Goal: Check status

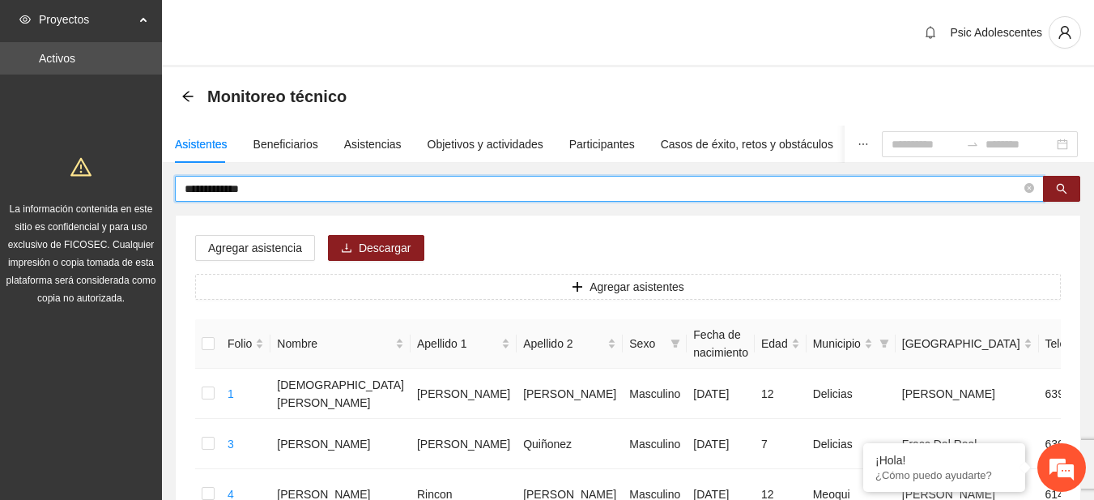
click at [288, 195] on input "**********" at bounding box center [603, 189] width 837 height 18
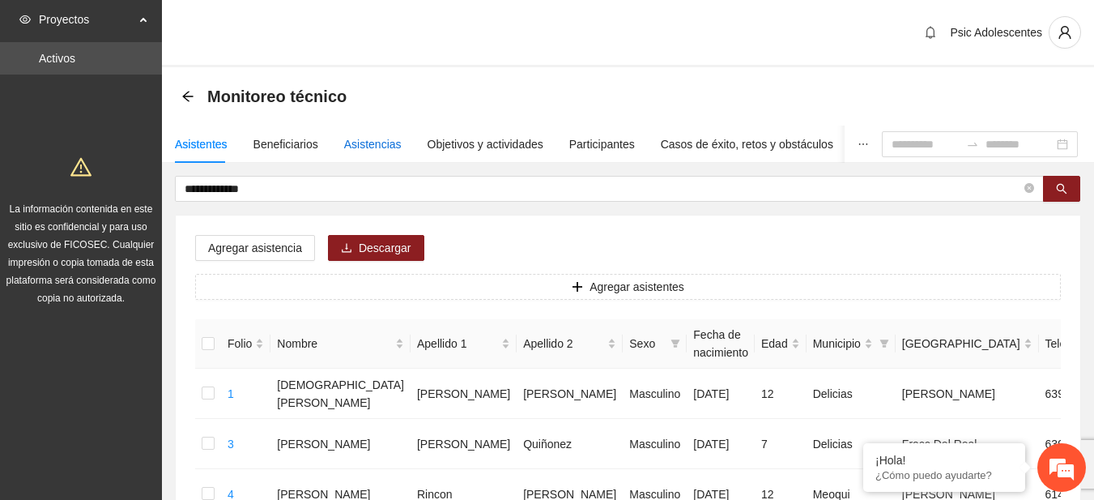
click at [379, 145] on div "Asistencias" at bounding box center [373, 144] width 58 height 18
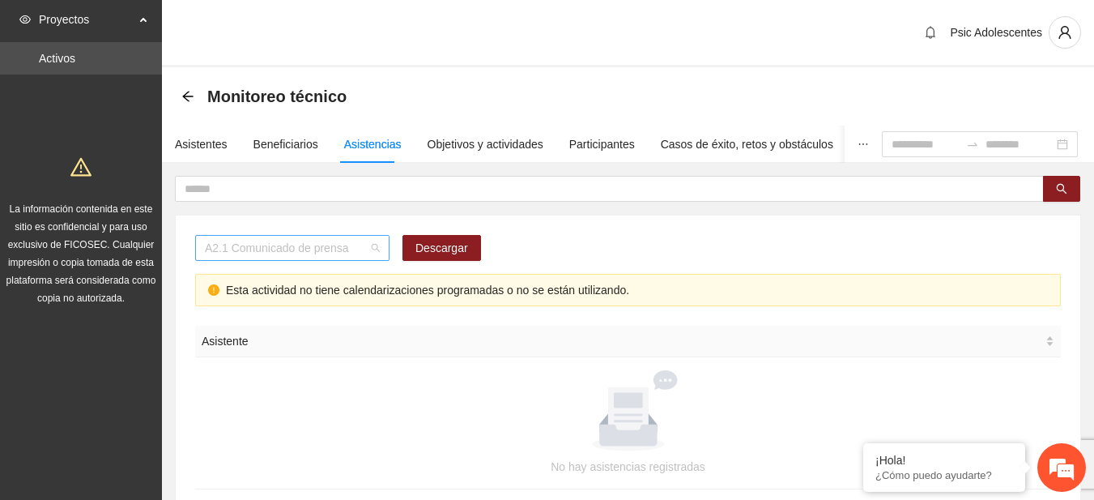
scroll to position [207, 0]
click at [381, 251] on div "A2.1 Comunicado de prensa" at bounding box center [292, 248] width 194 height 26
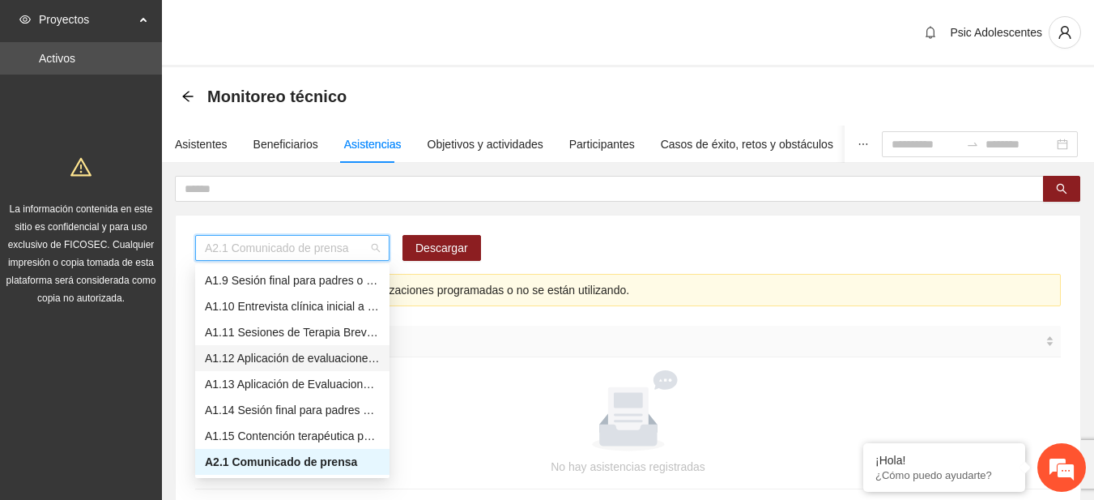
click at [295, 354] on div "A1.12 Aplicación de evaluaciones Pre a Adolescentes" at bounding box center [292, 358] width 175 height 18
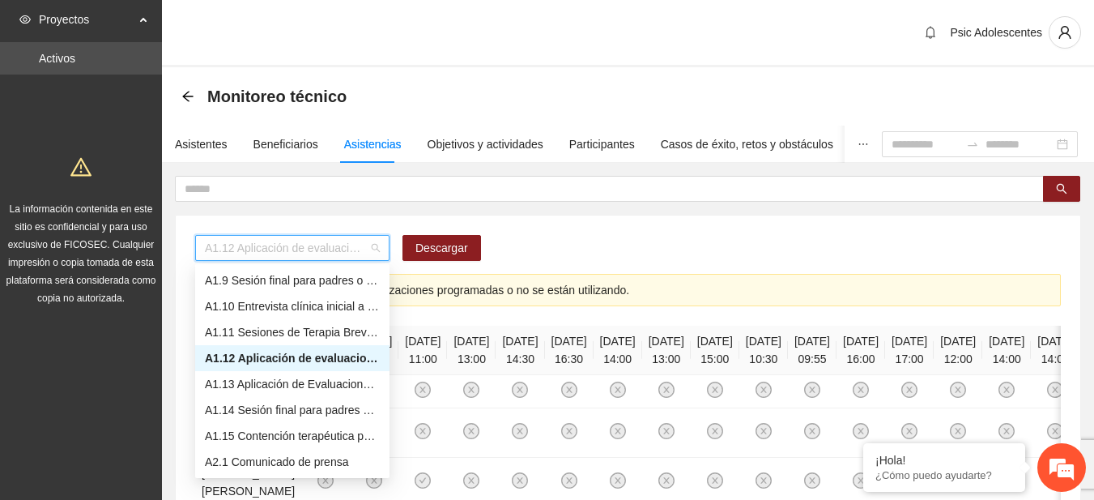
click at [373, 250] on span "A1.12 Aplicación de evaluaciones Pre a Adolescentes" at bounding box center [292, 248] width 175 height 24
click at [226, 332] on div "A1.11 Sesiones de Terapia Breve Centrada en Soluciones para Adolescentes" at bounding box center [292, 332] width 175 height 18
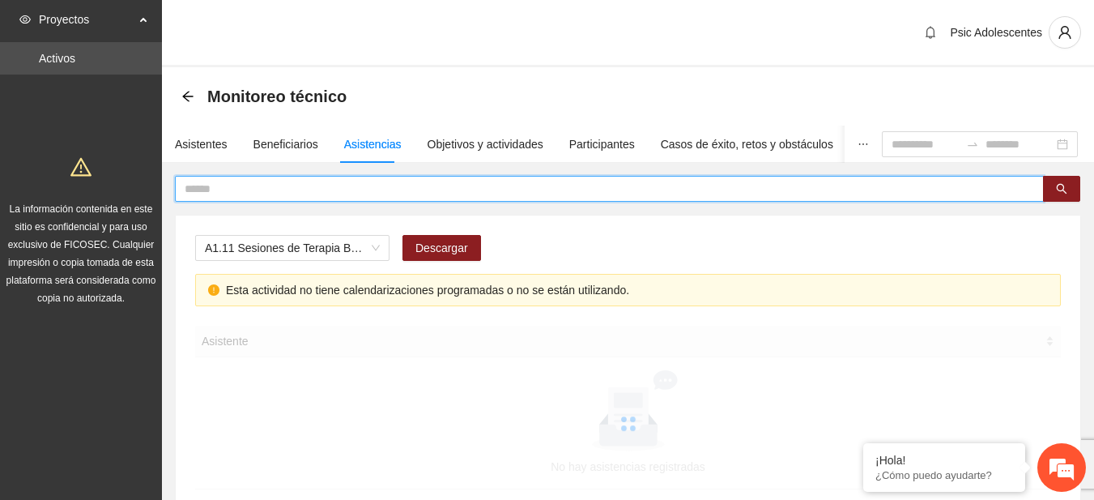
click at [474, 185] on input "text" at bounding box center [603, 189] width 837 height 18
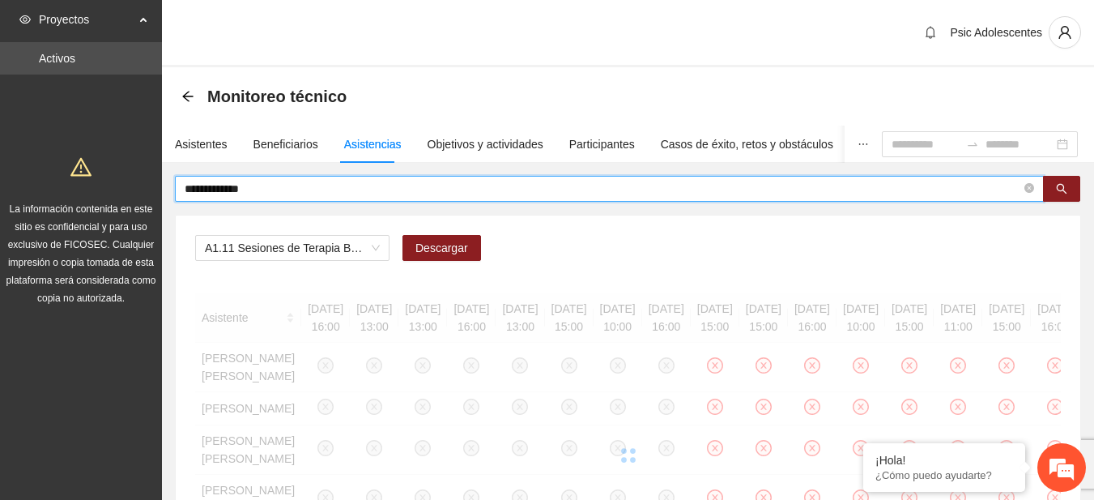
type input "**********"
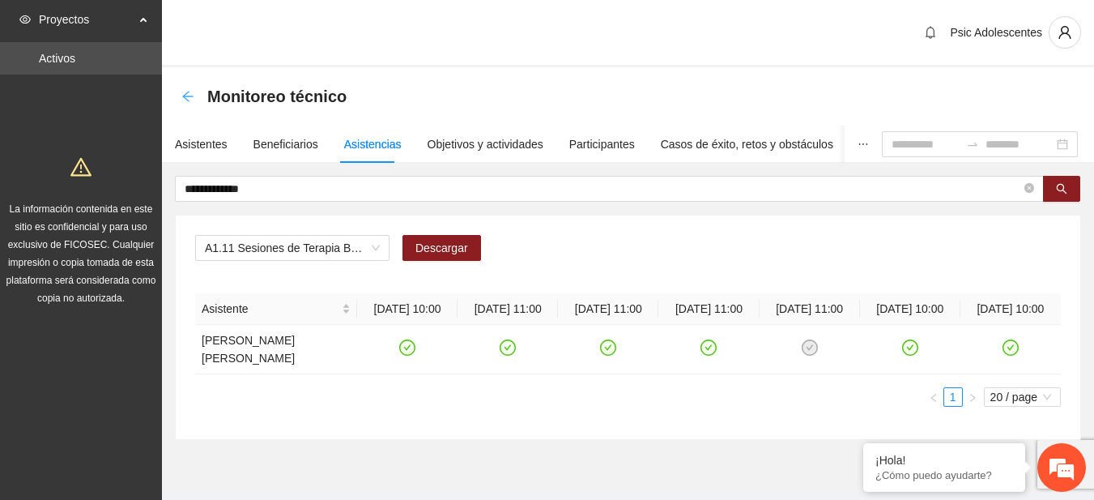
click at [193, 92] on icon "arrow-left" at bounding box center [187, 96] width 13 height 13
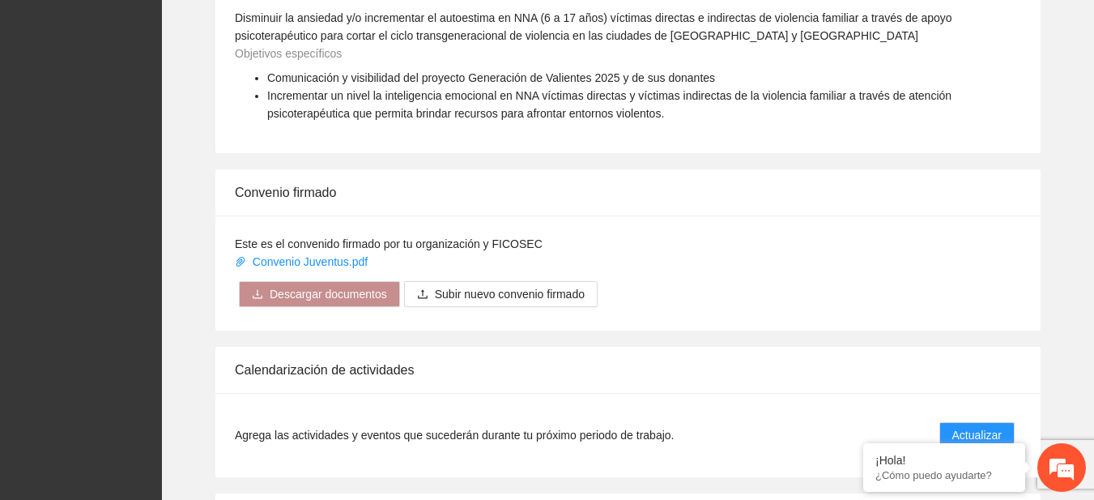
scroll to position [1134, 0]
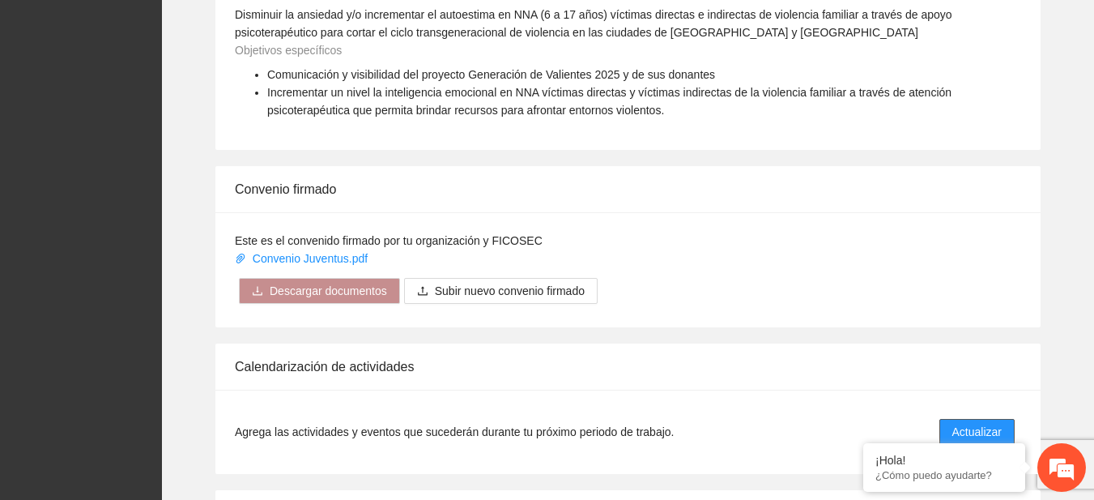
click at [978, 427] on span "Actualizar" at bounding box center [976, 432] width 49 height 18
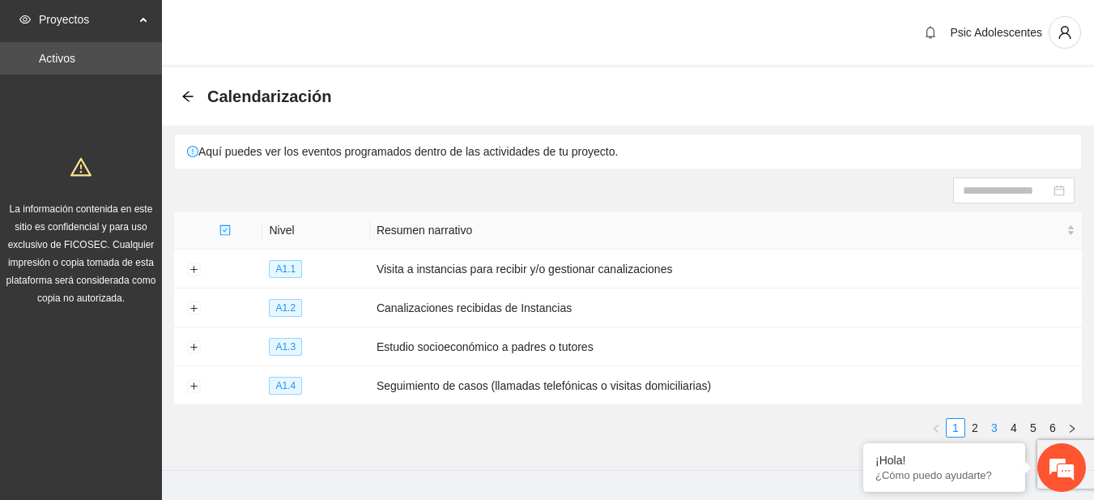
click at [997, 420] on link "3" at bounding box center [995, 428] width 18 height 18
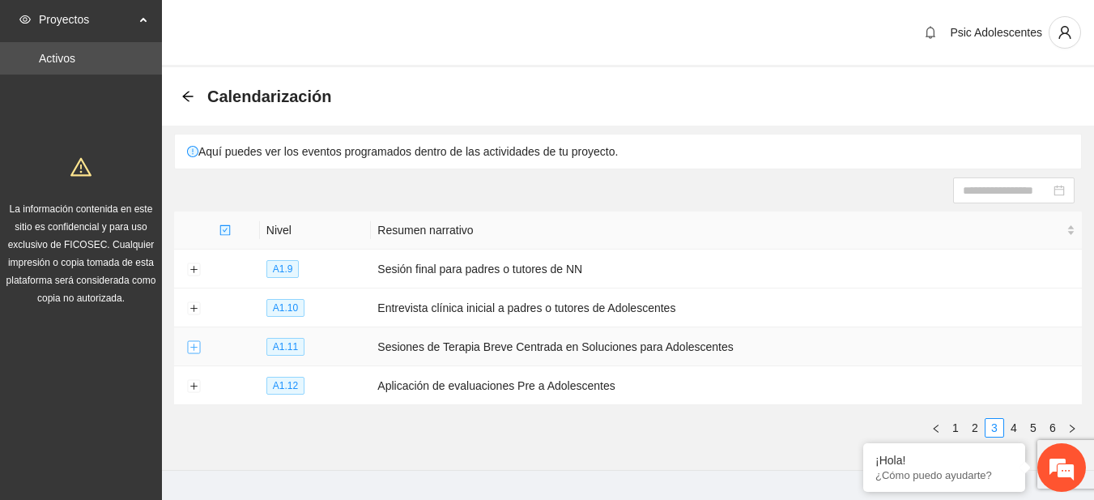
click at [194, 344] on button "Expand row" at bounding box center [193, 347] width 13 height 13
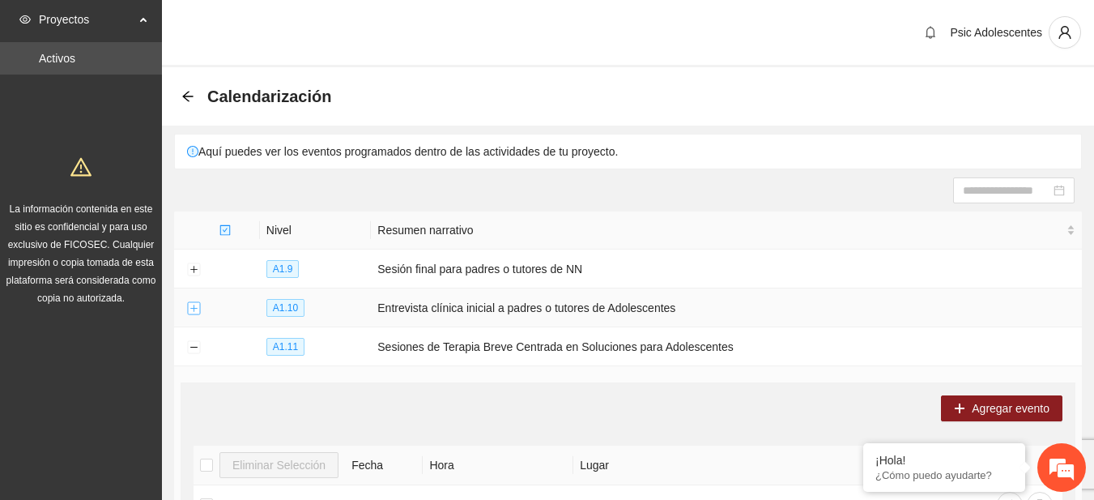
click at [194, 312] on button "Expand row" at bounding box center [193, 308] width 13 height 13
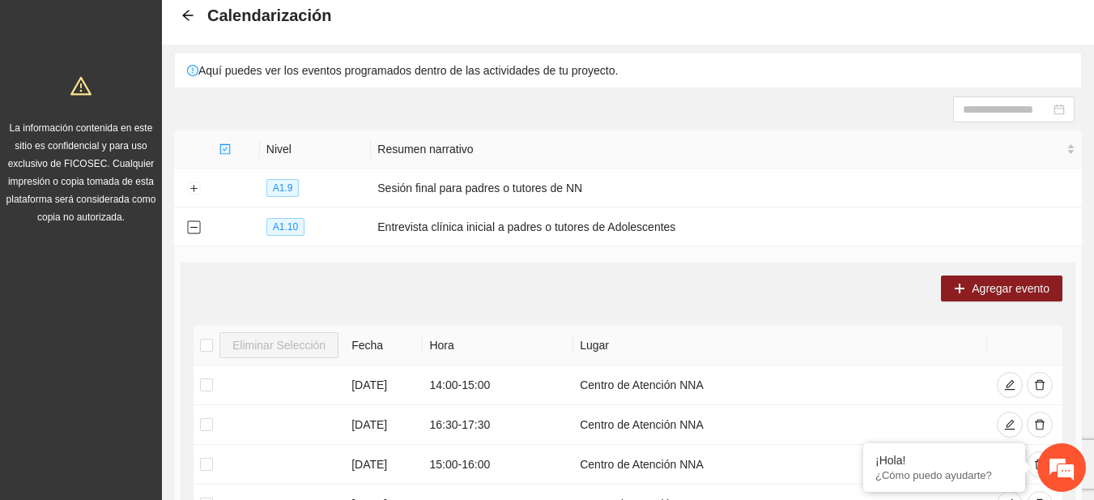
scroll to position [56, 0]
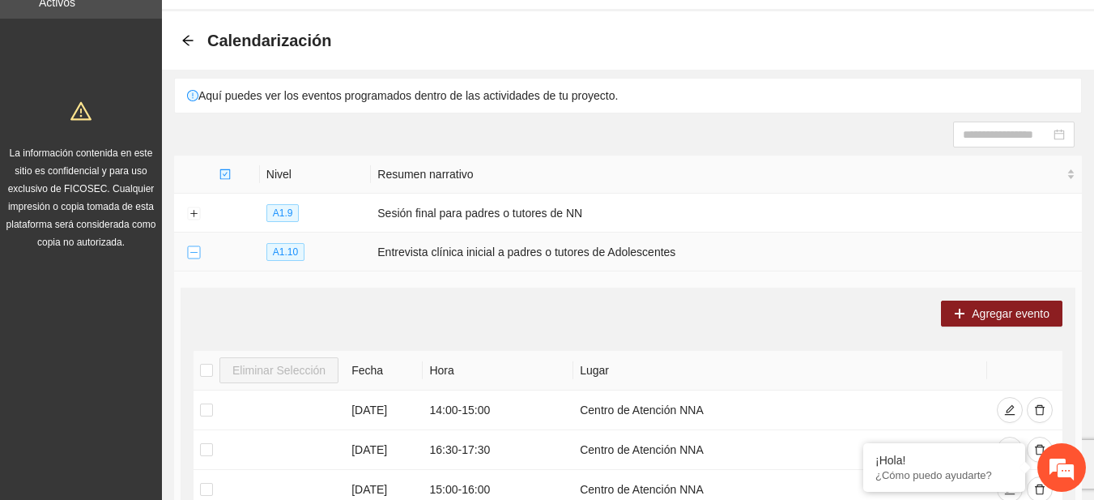
click at [198, 246] on button "Collapse row" at bounding box center [193, 252] width 13 height 13
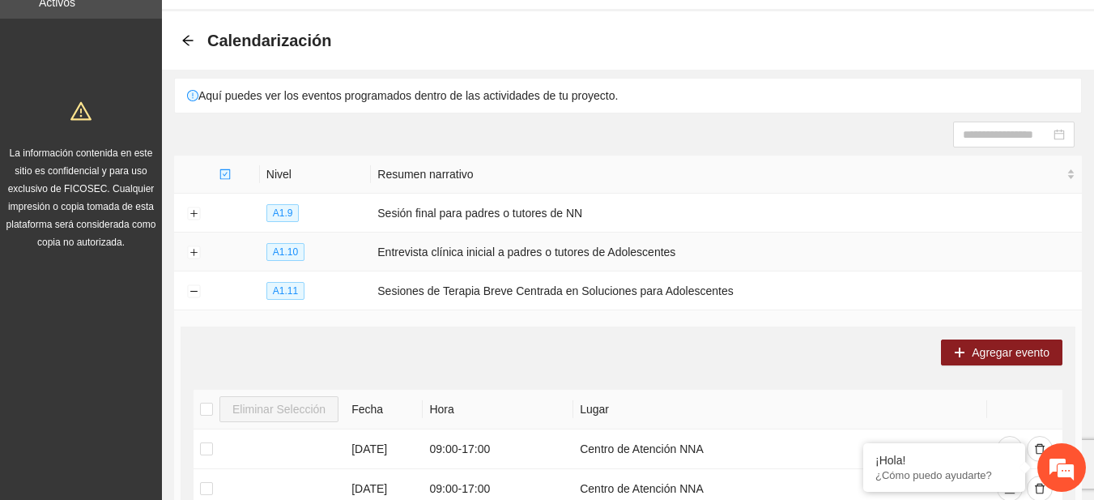
click at [184, 254] on td at bounding box center [193, 251] width 39 height 39
click at [191, 254] on button "Expand row" at bounding box center [193, 252] width 13 height 13
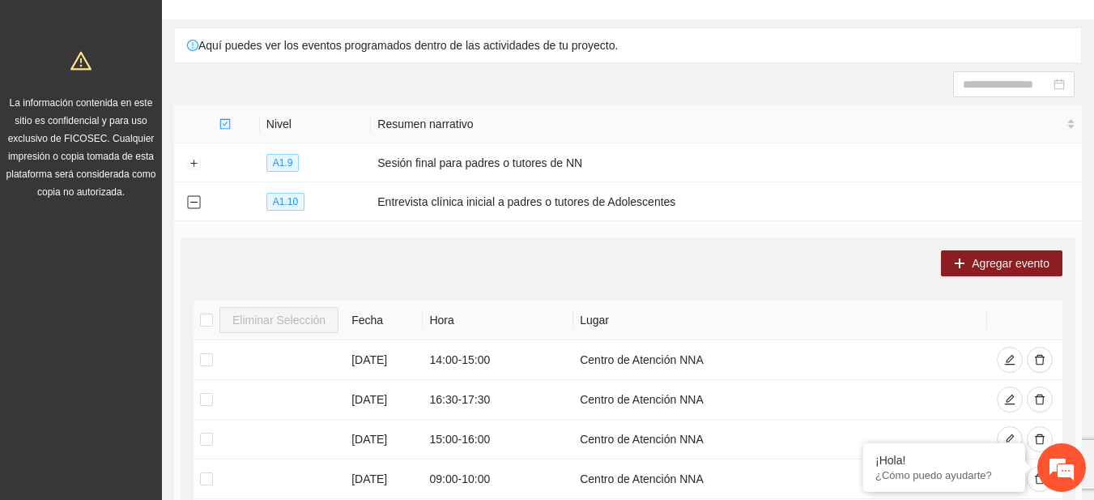
scroll to position [0, 0]
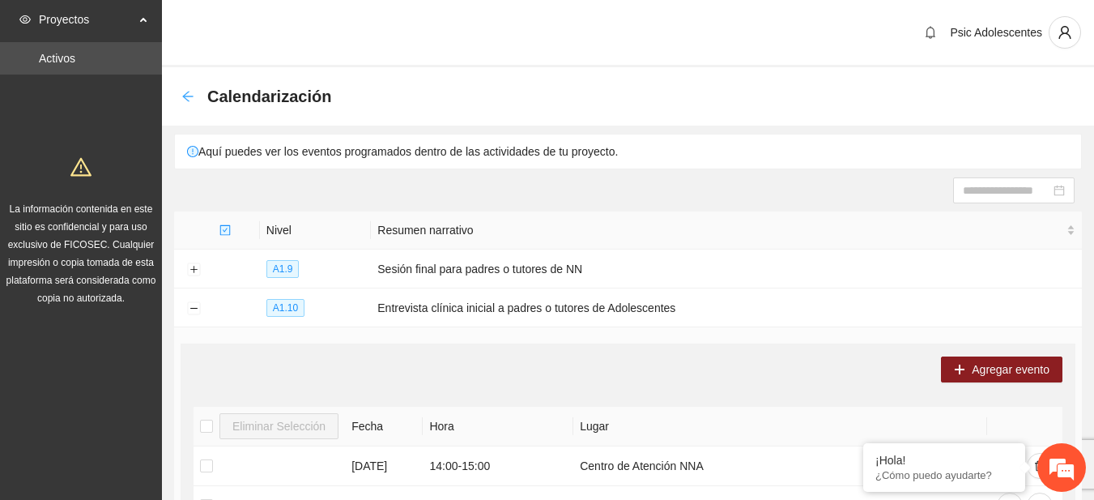
click at [187, 102] on icon "arrow-left" at bounding box center [187, 96] width 13 height 13
